Goal: Task Accomplishment & Management: Use online tool/utility

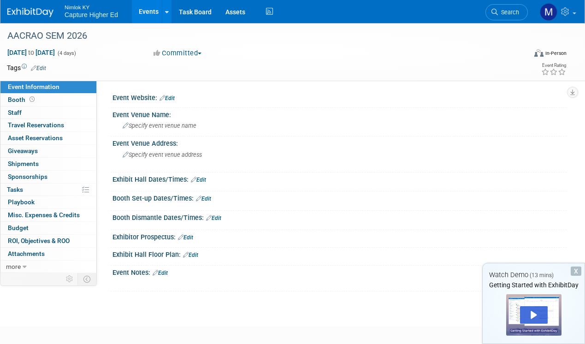
click at [173, 76] on div "Tags Edit Event Rating" at bounding box center [286, 70] width 573 height 16
click at [314, 157] on div "Event Venue Address: Specify event venue address" at bounding box center [337, 153] width 458 height 35
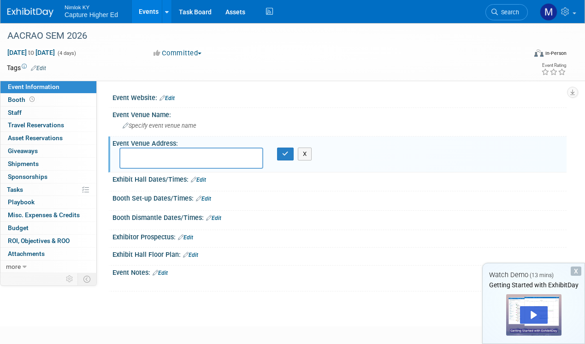
click at [368, 236] on div "Exhibitor Prospectus: Edit" at bounding box center [339, 236] width 454 height 12
click at [288, 59] on div "Nov 9, 2025 to Nov 12, 2025 (4 days) Nov 9, 2025 to Nov 12, 2025 Committed Comm…" at bounding box center [286, 55] width 573 height 14
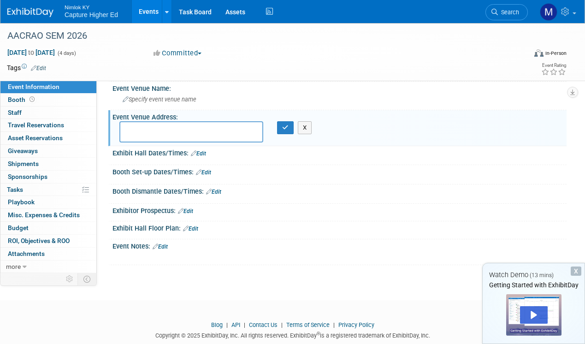
scroll to position [47, 0]
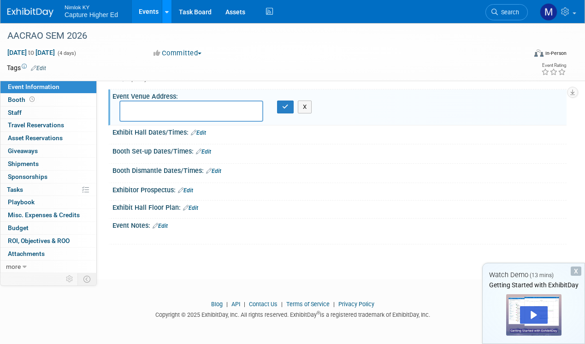
click at [166, 12] on icon at bounding box center [167, 12] width 4 height 6
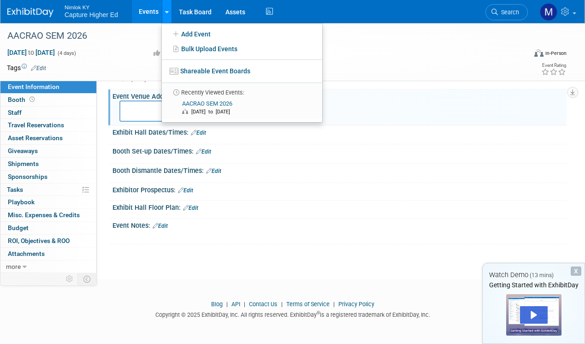
click at [166, 12] on icon at bounding box center [167, 12] width 4 height 6
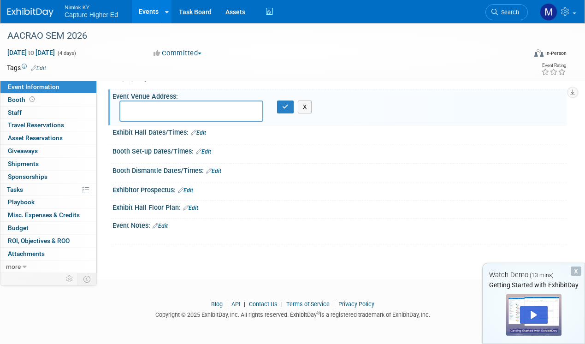
click at [37, 17] on img at bounding box center [30, 12] width 46 height 9
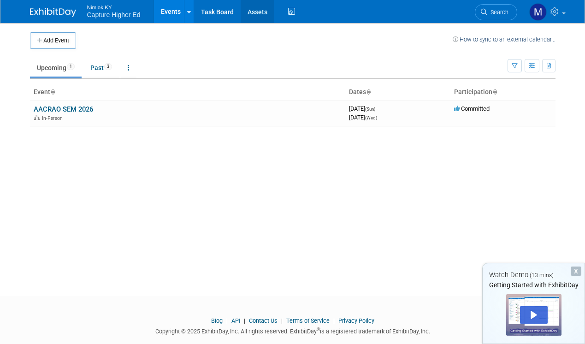
click at [254, 7] on link "Assets" at bounding box center [257, 11] width 34 height 23
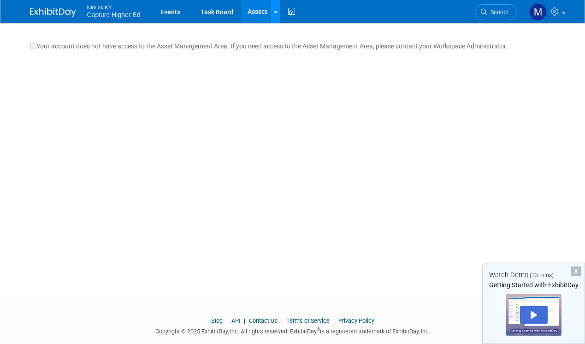
click at [277, 14] on link at bounding box center [275, 11] width 10 height 23
click at [290, 37] on link "Storage Locations" at bounding box center [310, 34] width 79 height 15
click at [169, 14] on link "Events" at bounding box center [170, 11] width 34 height 23
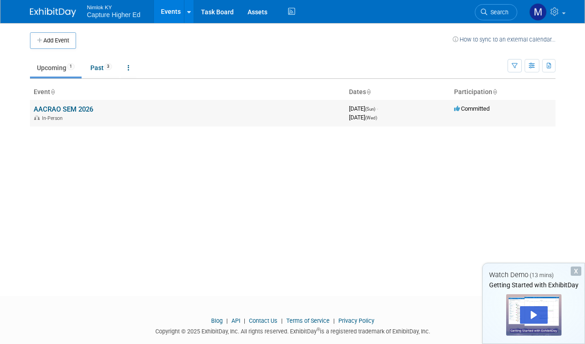
click at [70, 106] on link "AACRAO SEM 2026" at bounding box center [63, 109] width 59 height 8
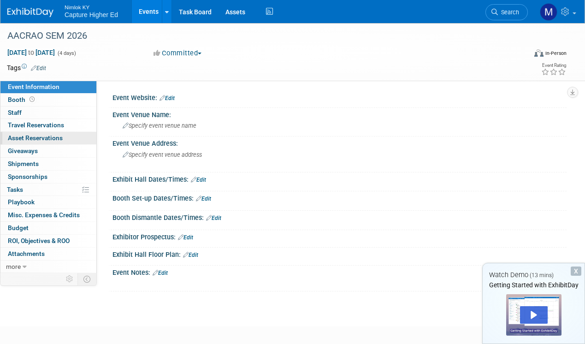
click at [43, 134] on span "Asset Reservations 0" at bounding box center [35, 137] width 55 height 7
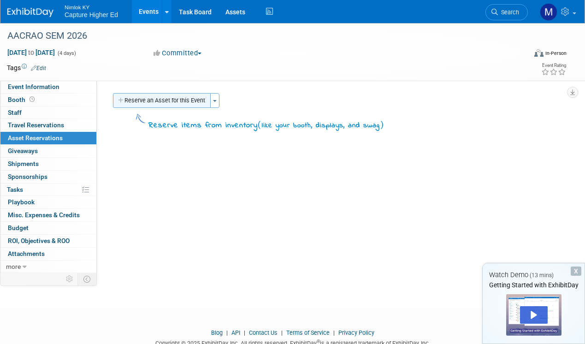
click at [164, 102] on button "Reserve an Asset for this Event" at bounding box center [162, 100] width 98 height 15
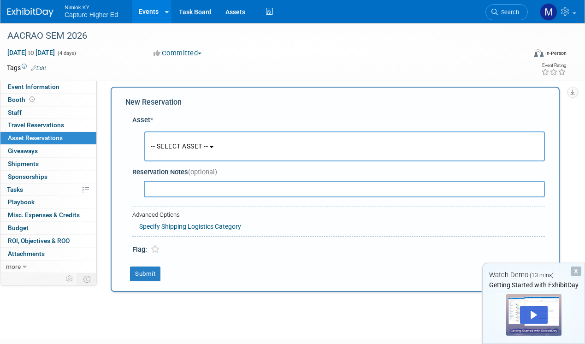
scroll to position [9, 0]
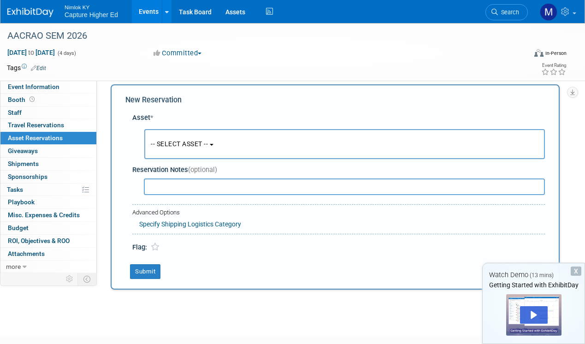
click at [202, 141] on span "-- SELECT ASSET --" at bounding box center [179, 143] width 57 height 7
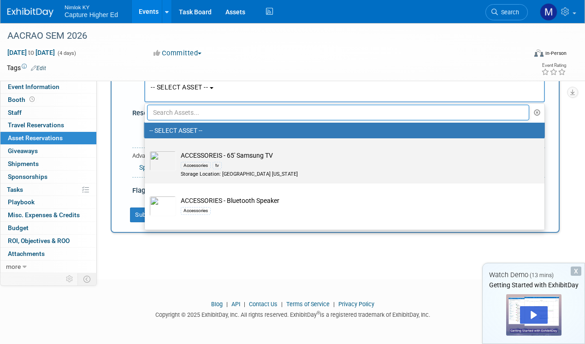
scroll to position [0, 0]
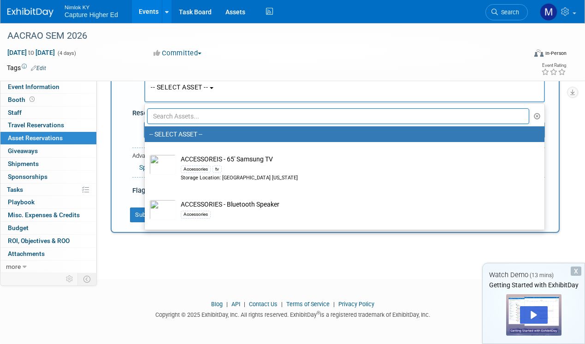
click at [256, 262] on div "AACRAO SEM 2026 Nov 9, 2025 to Nov 12, 2025 (4 days) Nov 9, 2025 to Nov 12, 202…" at bounding box center [292, 110] width 585 height 305
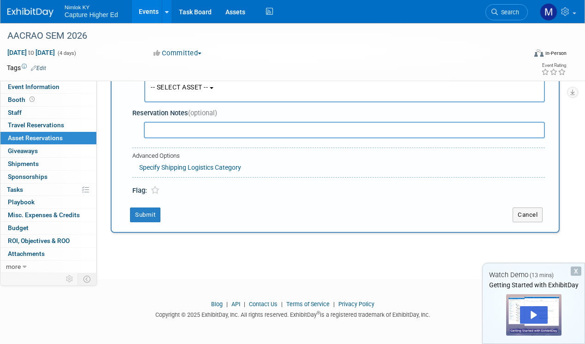
drag, startPoint x: 304, startPoint y: 245, endPoint x: 282, endPoint y: 206, distance: 43.7
click at [304, 246] on div "AACRAO SEM 2026 Nov 9, 2025 to Nov 12, 2025 (4 days) Nov 9, 2025 to Nov 12, 202…" at bounding box center [292, 110] width 585 height 305
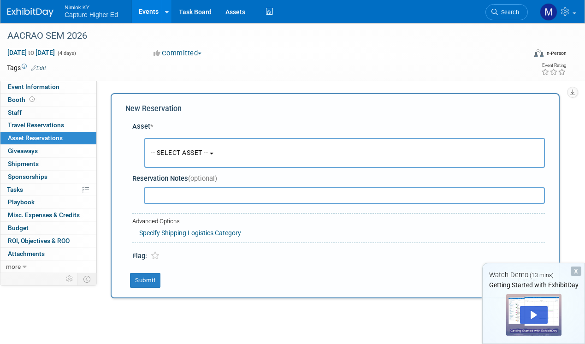
click at [222, 69] on td at bounding box center [258, 67] width 425 height 9
